Goal: Information Seeking & Learning: Learn about a topic

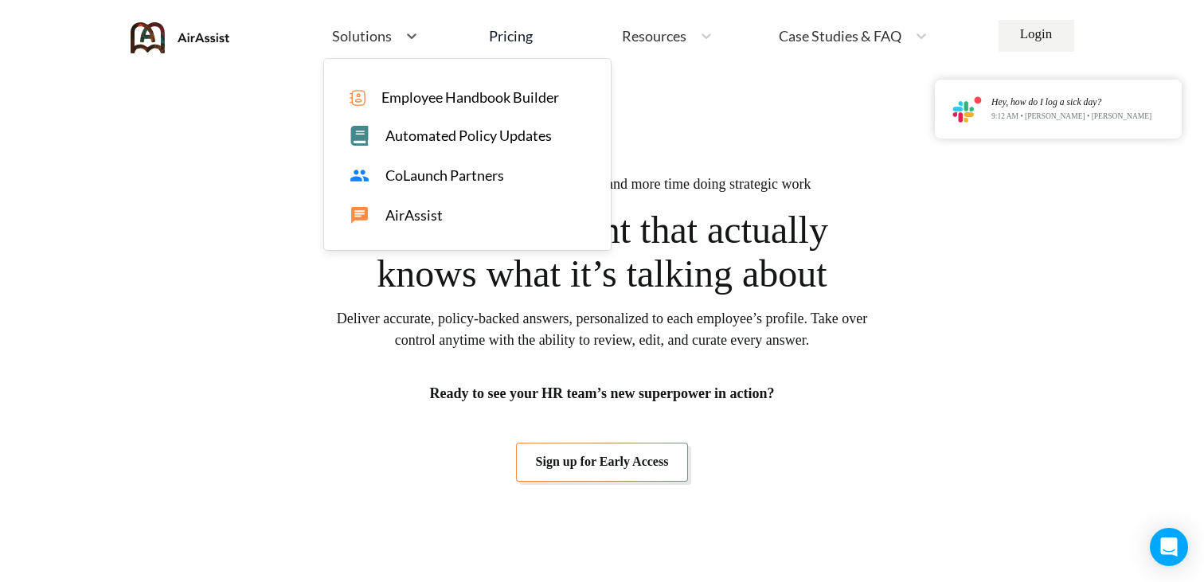
click at [428, 136] on span "Automated Policy Updates" at bounding box center [468, 135] width 166 height 17
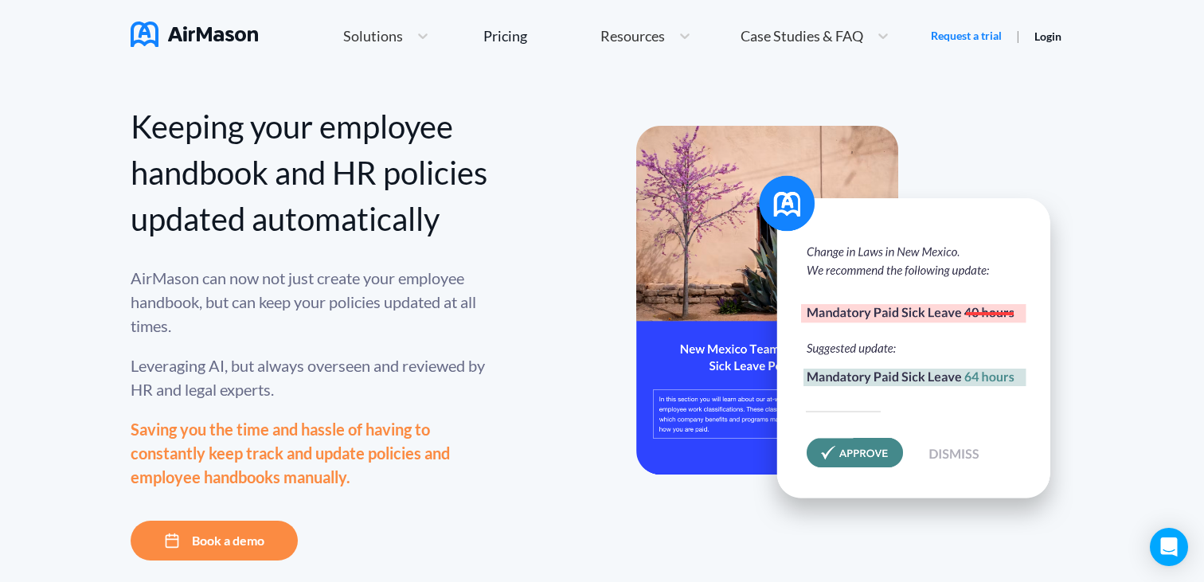
click at [381, 35] on span "Solutions" at bounding box center [373, 36] width 60 height 14
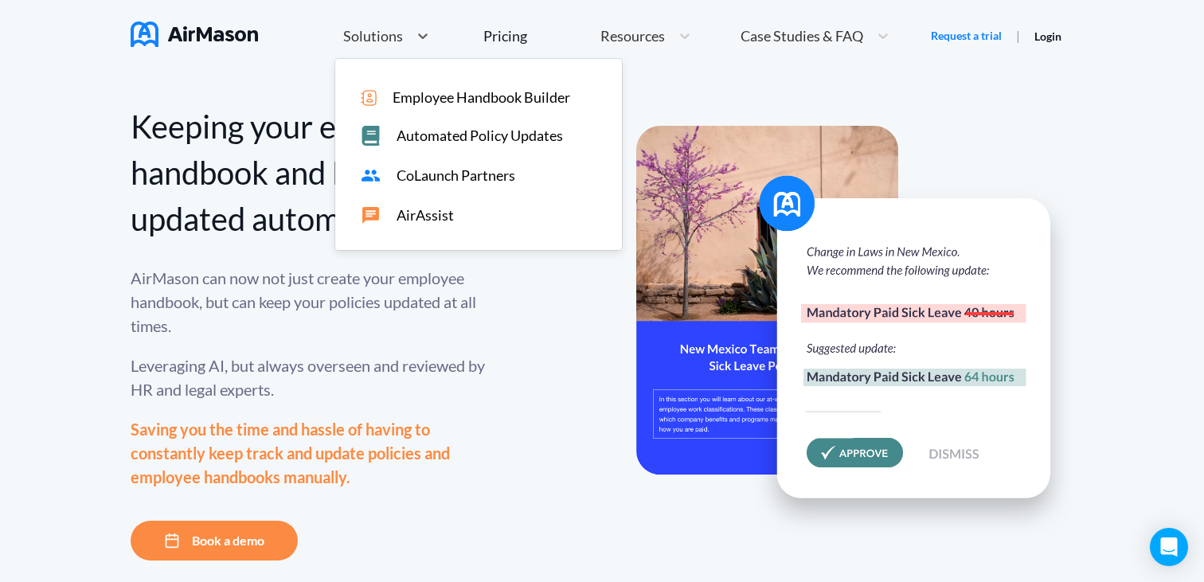
click at [416, 181] on span "CoLaunch Partners" at bounding box center [456, 175] width 119 height 17
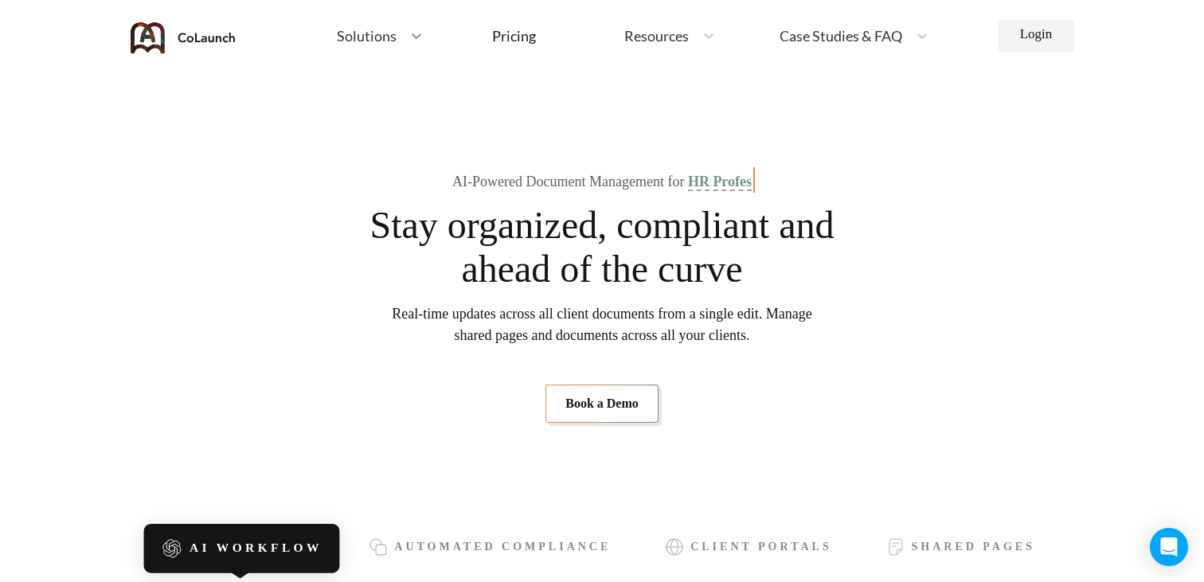
click at [319, 30] on div "Home Employee Handbook Builder Automated Policy Updates Solutions Pricing About…" at bounding box center [633, 36] width 706 height 34
click at [249, 197] on section "AI-Powered Document Management for HR Professionals Stay organized, compliant a…" at bounding box center [602, 298] width 898 height 351
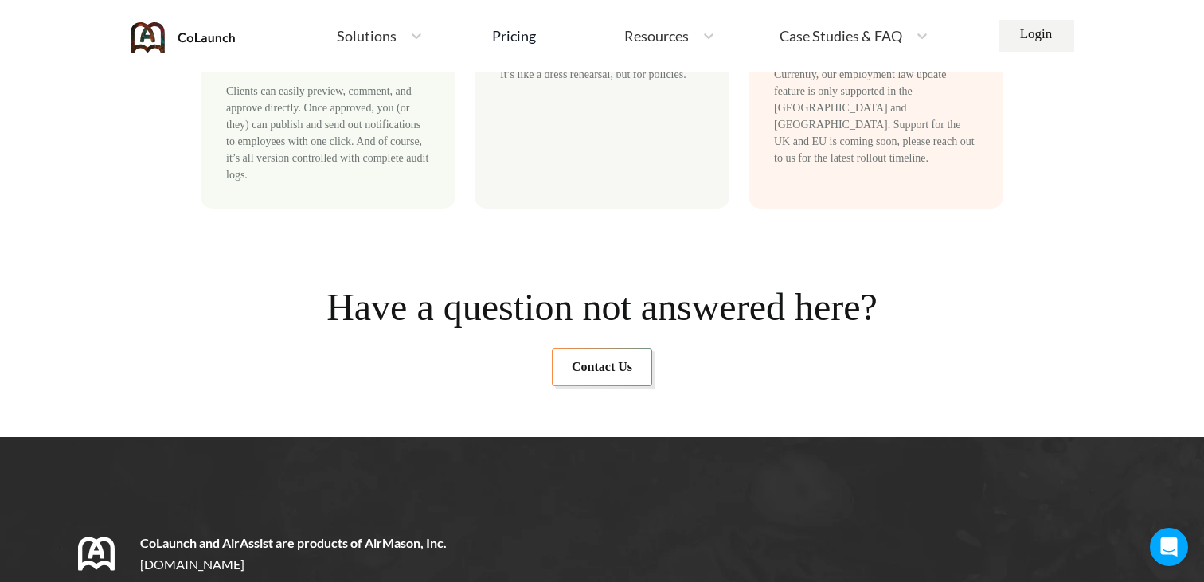
scroll to position [9711, 0]
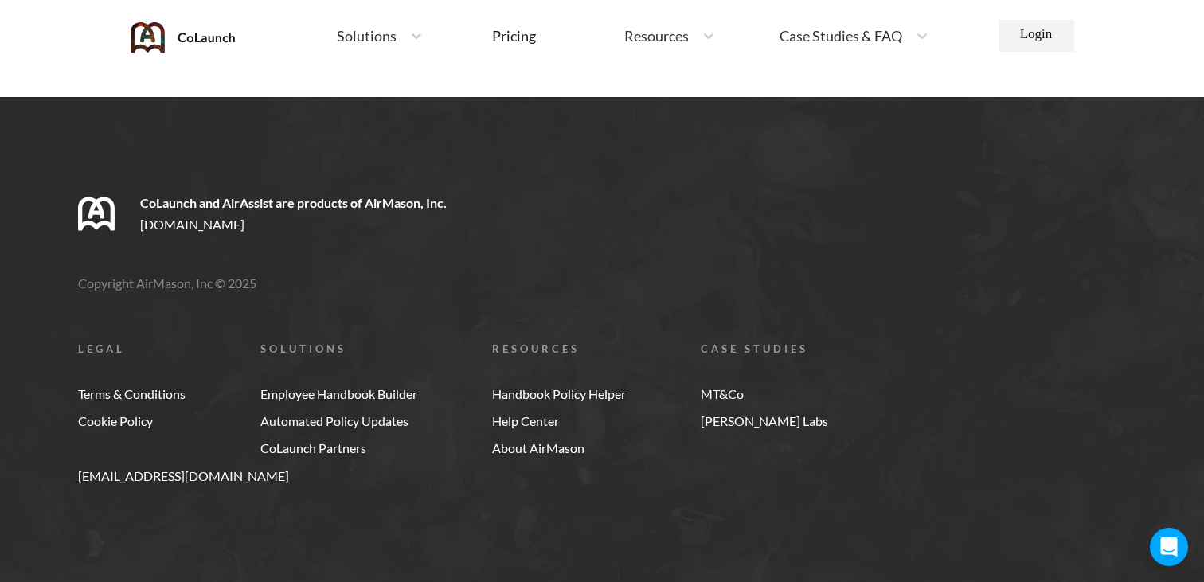
click at [855, 33] on span "Case Studies & FAQ" at bounding box center [841, 36] width 123 height 14
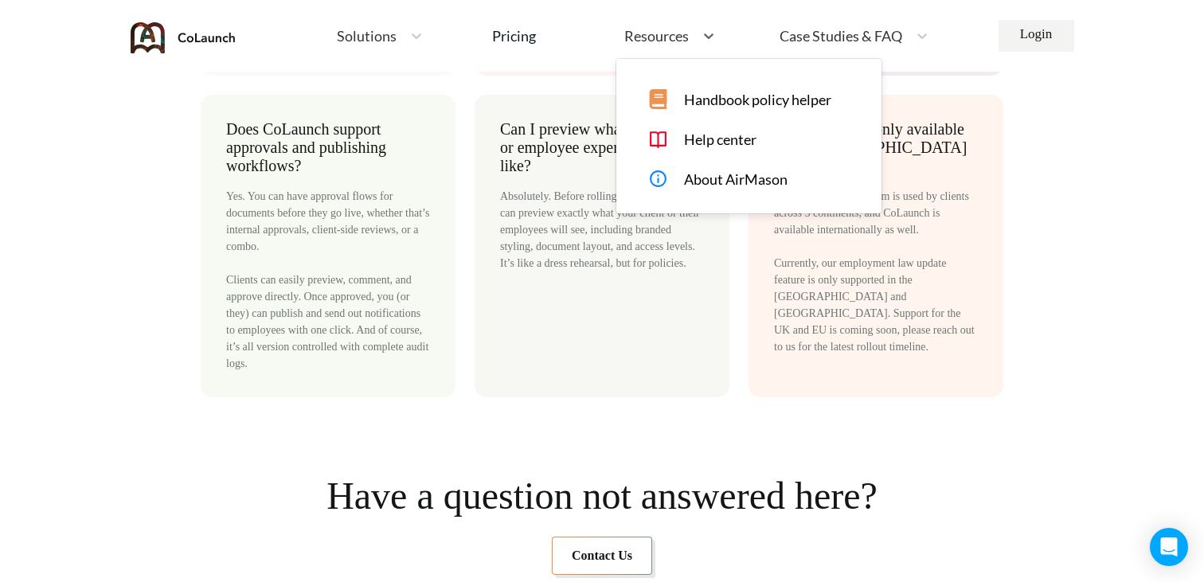
scroll to position [8483, 0]
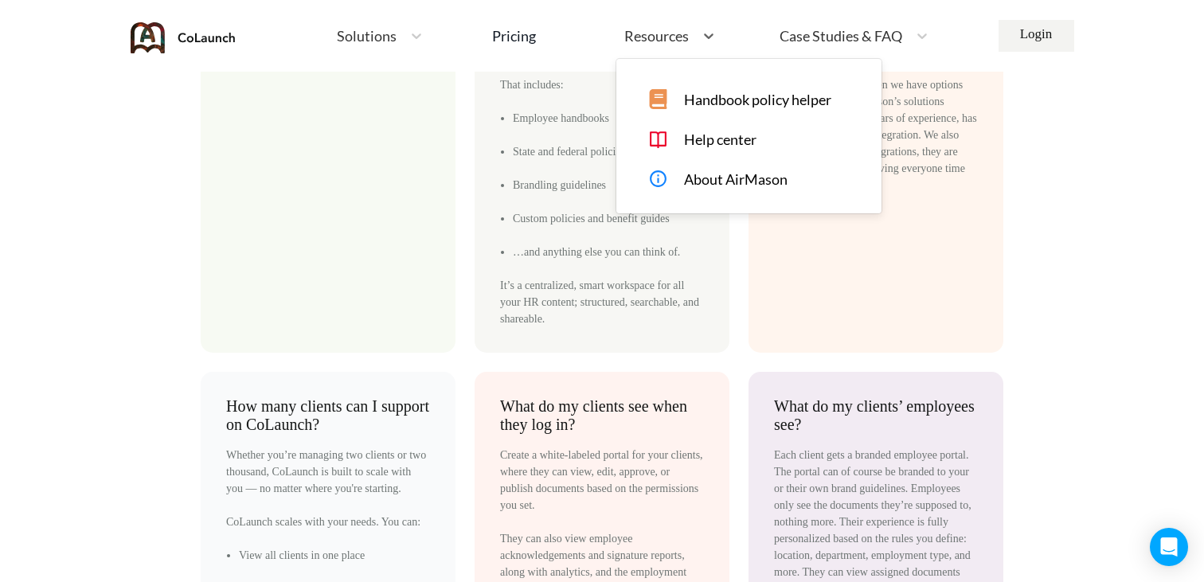
click at [635, 45] on div "Resources" at bounding box center [655, 36] width 78 height 20
click at [532, 38] on div "Pricing" at bounding box center [514, 36] width 44 height 14
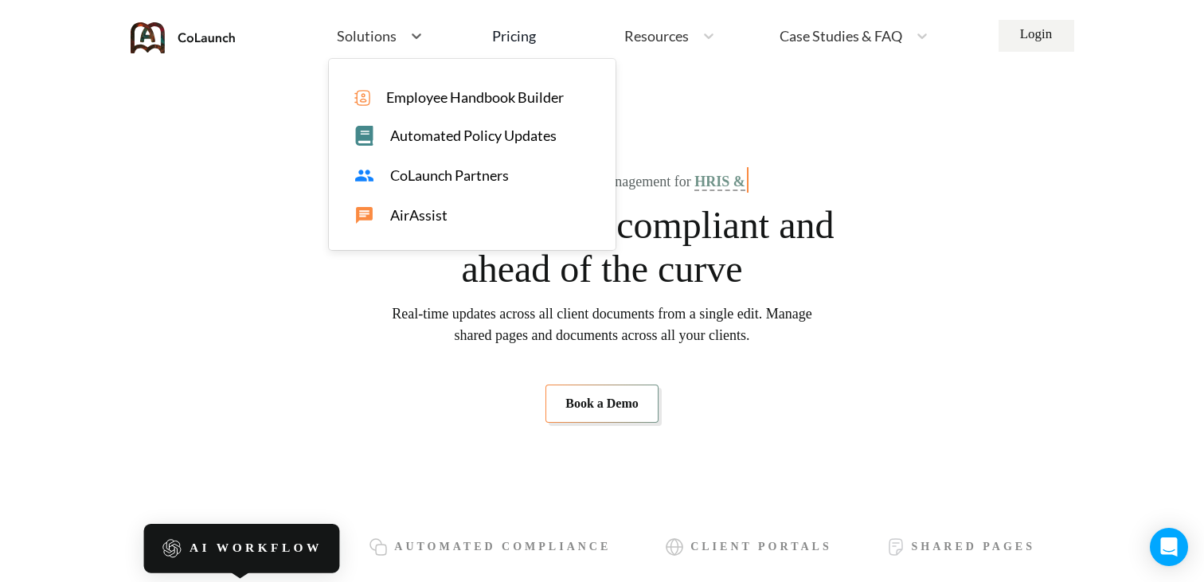
click at [345, 45] on div "Solutions" at bounding box center [365, 36] width 73 height 20
click at [405, 214] on span "AirAssist" at bounding box center [418, 215] width 57 height 17
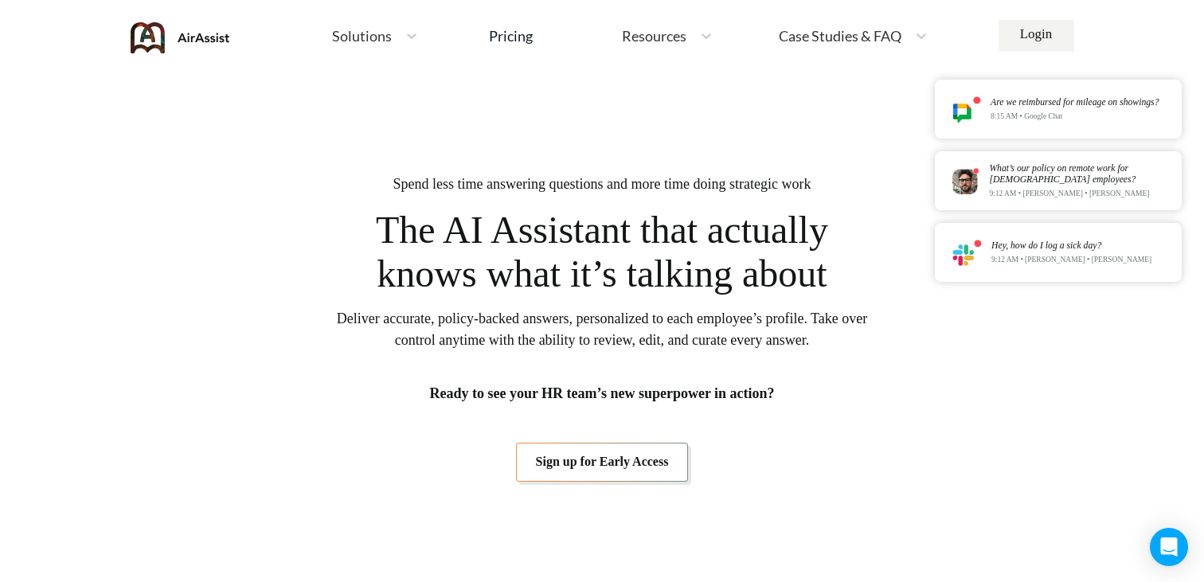
click at [809, 24] on div "Case Studies & FAQ" at bounding box center [853, 36] width 165 height 34
click at [838, 92] on span "MT+Co." at bounding box center [860, 97] width 51 height 17
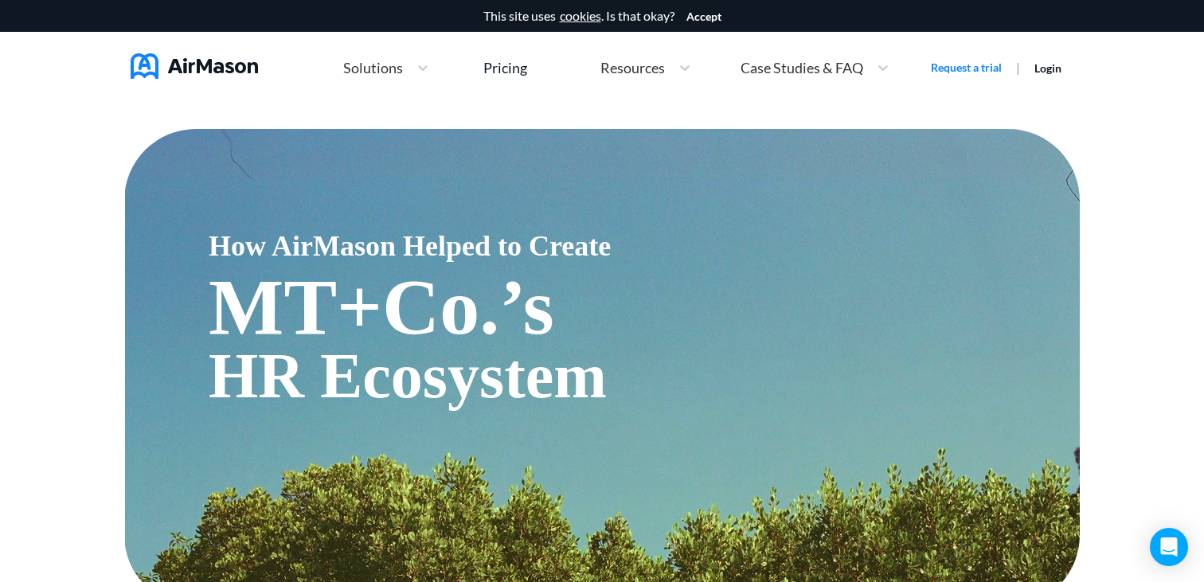
click at [628, 63] on span "Resources" at bounding box center [632, 68] width 65 height 14
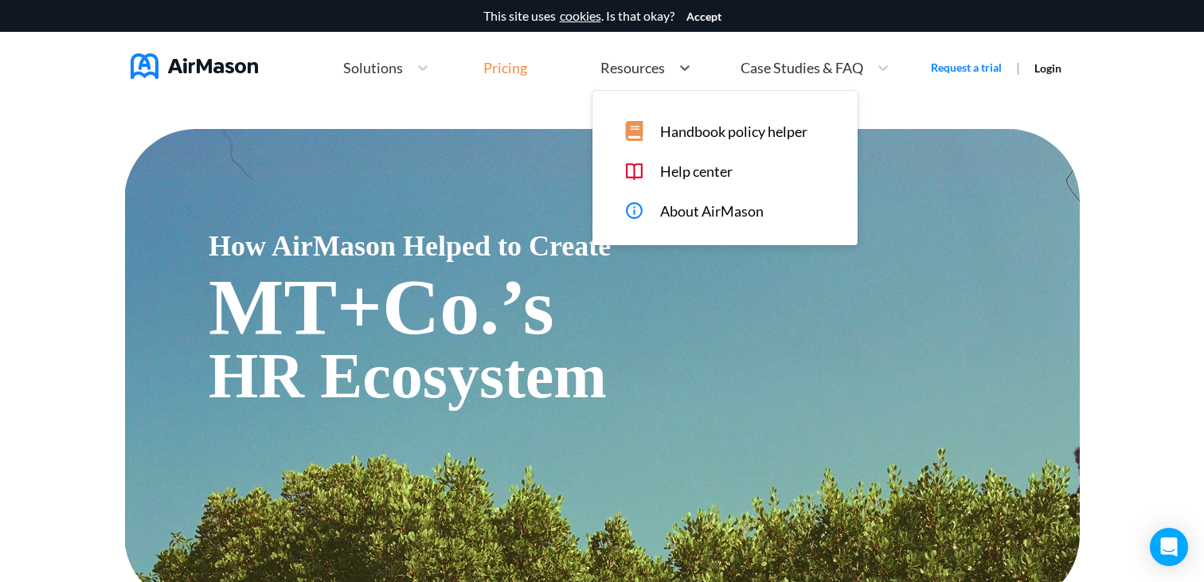
click at [502, 63] on div "Pricing" at bounding box center [505, 68] width 44 height 14
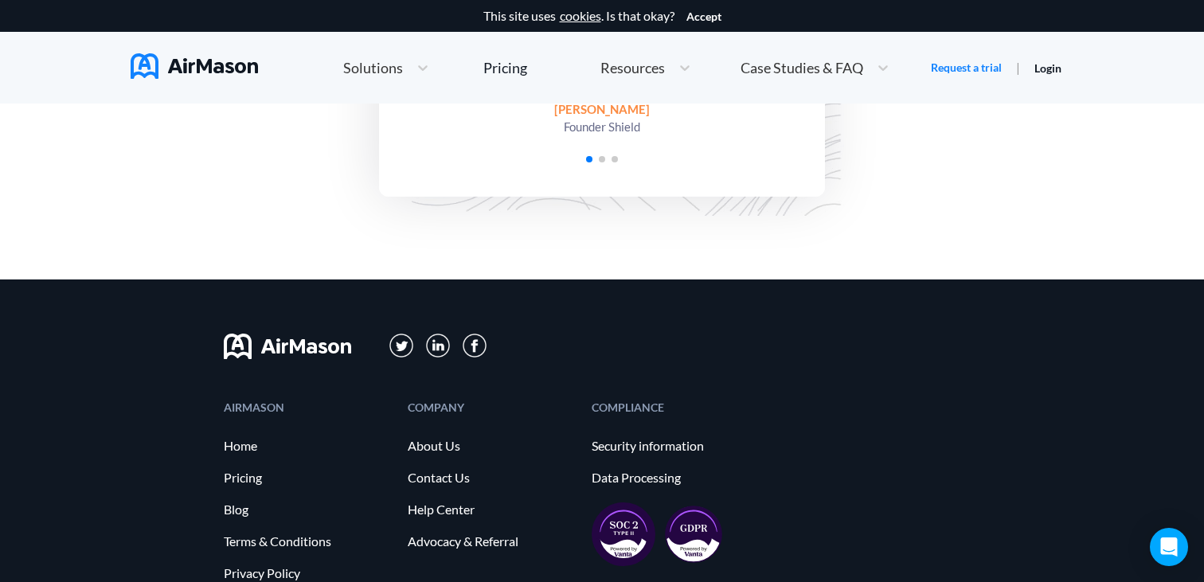
scroll to position [4026, 0]
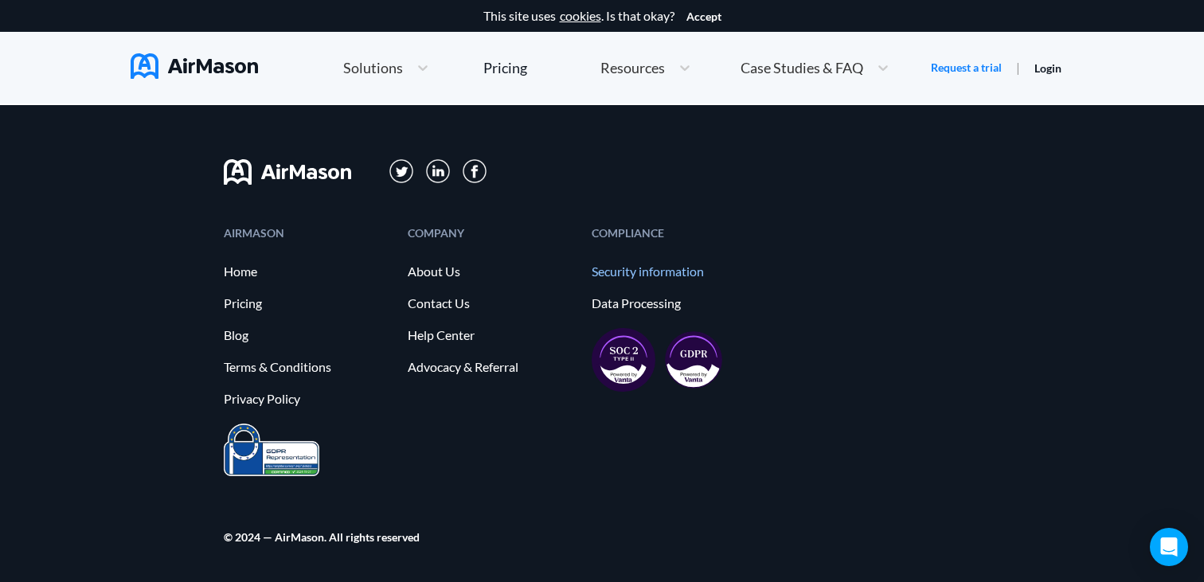
click at [626, 278] on link "Security information" at bounding box center [676, 271] width 168 height 14
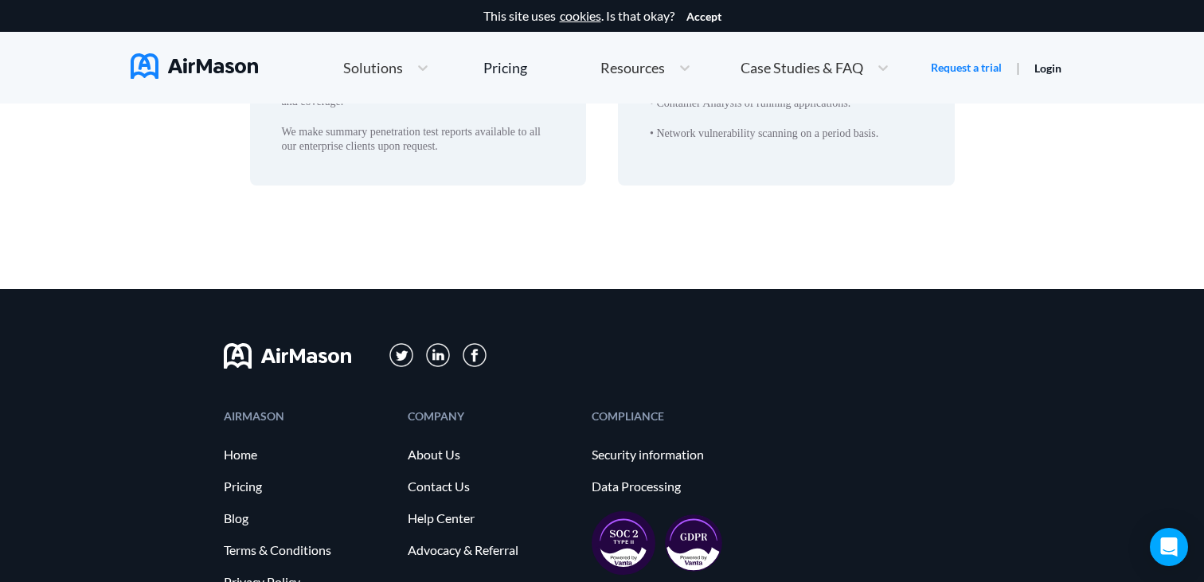
scroll to position [3032, 0]
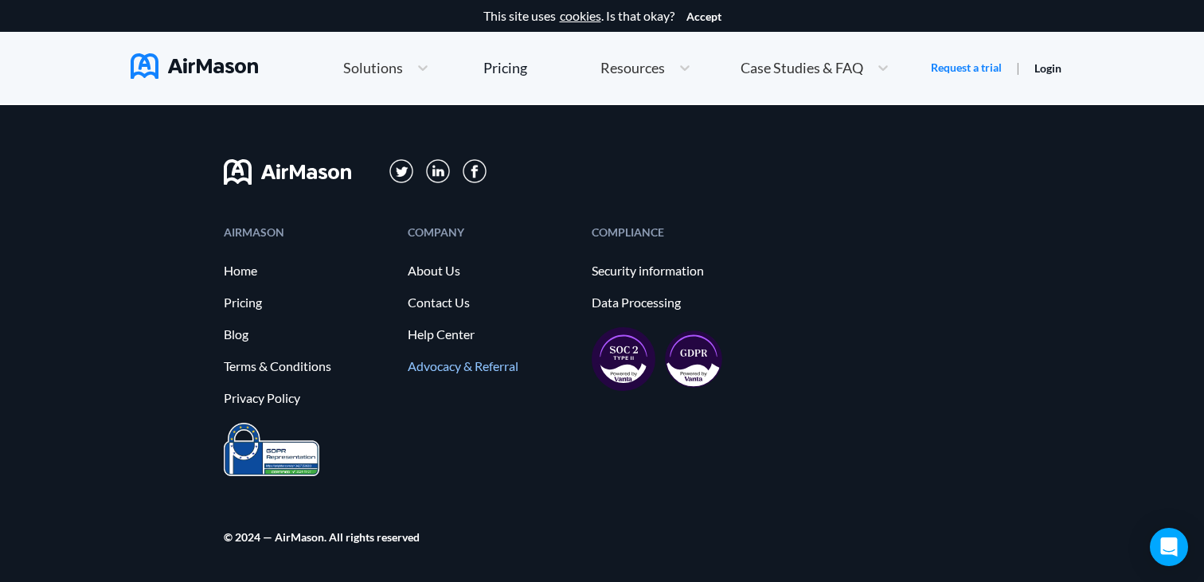
click at [448, 365] on link "Advocacy & Referral" at bounding box center [492, 366] width 168 height 14
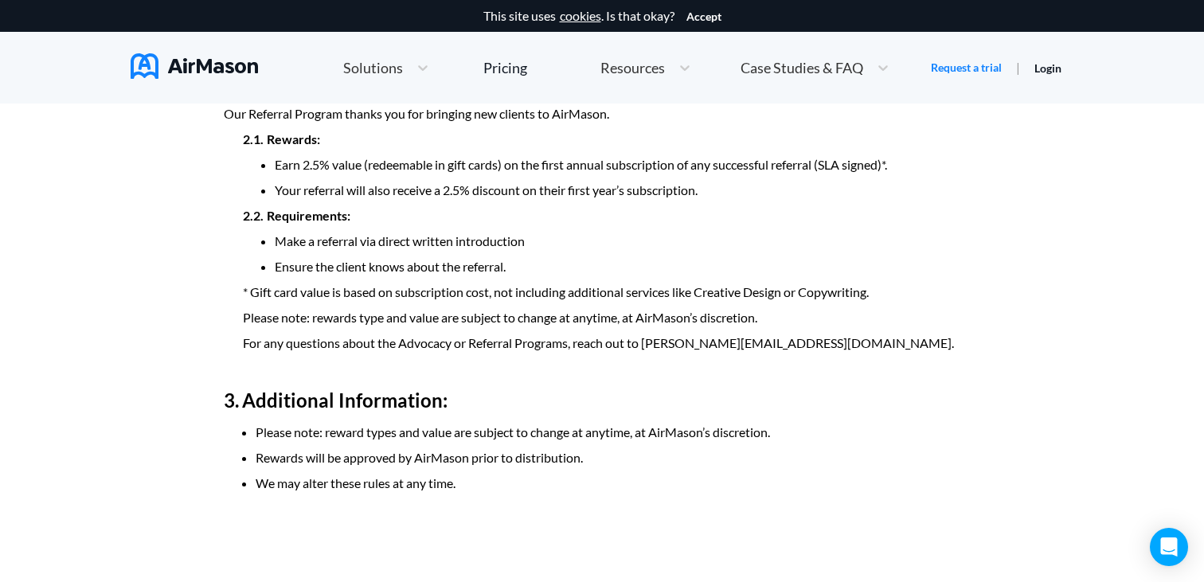
scroll to position [1387, 0]
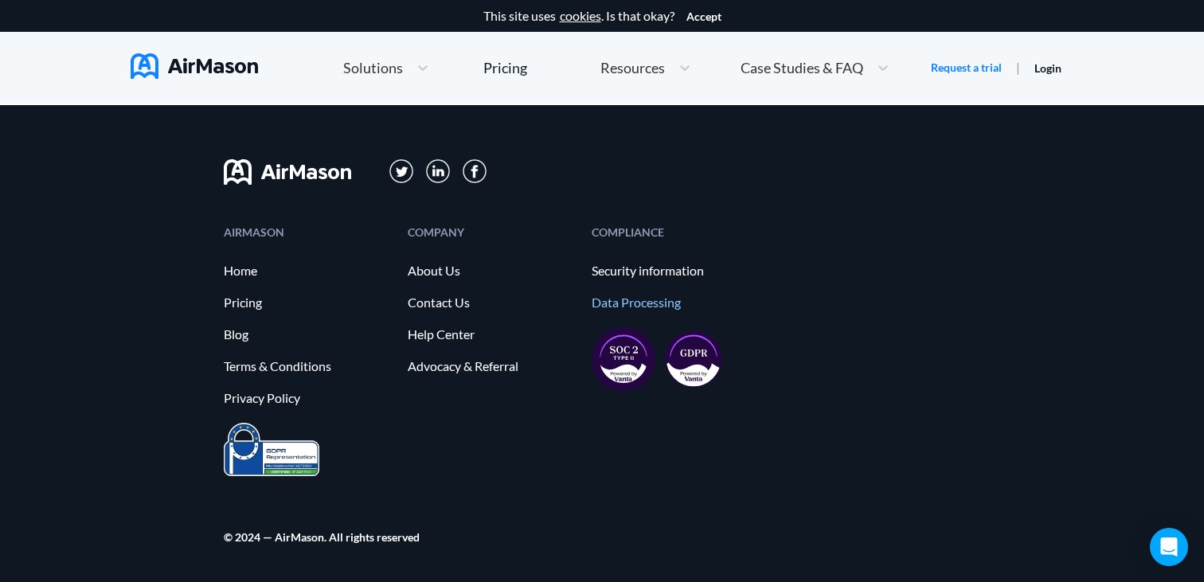
click at [608, 297] on link "Data Processing" at bounding box center [676, 302] width 168 height 14
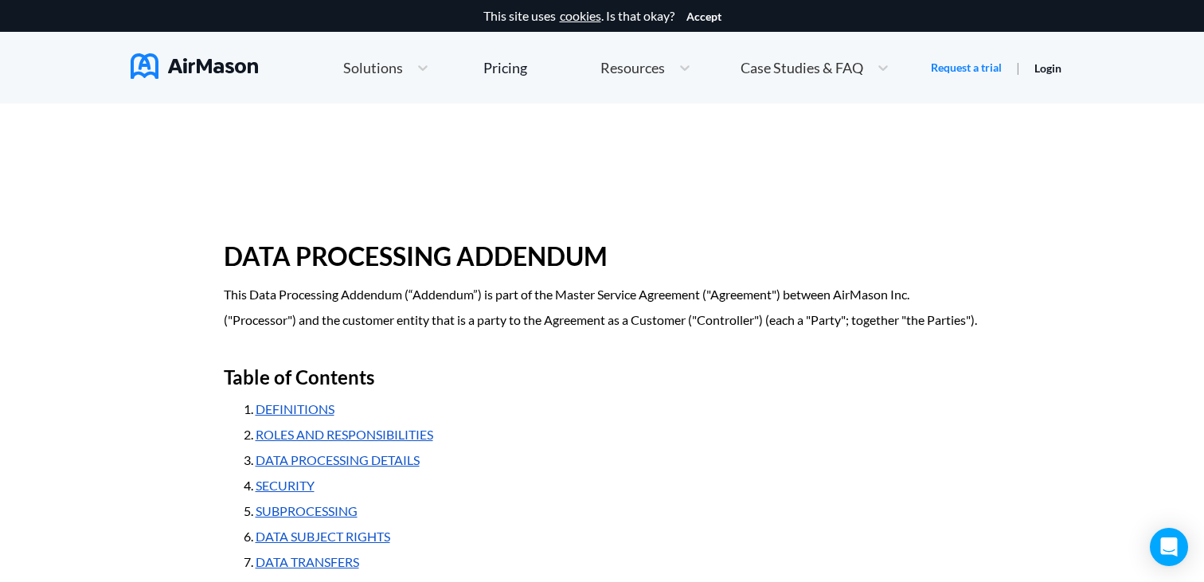
click at [379, 69] on span "Solutions" at bounding box center [373, 68] width 60 height 14
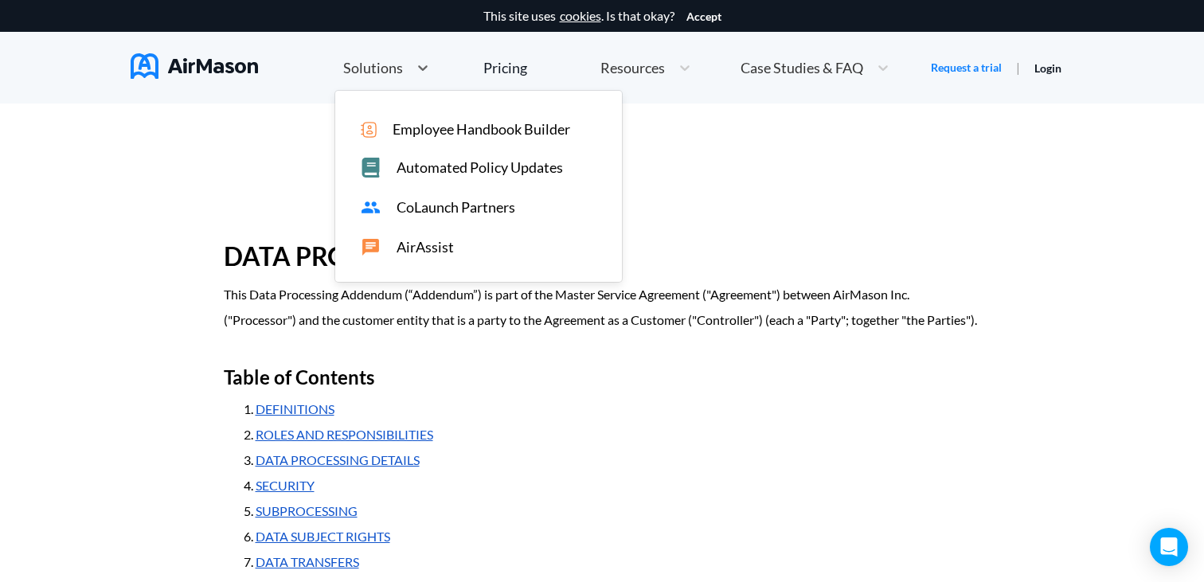
click at [424, 130] on span "Employee Handbook Builder" at bounding box center [482, 129] width 178 height 17
